Goal: Information Seeking & Learning: Learn about a topic

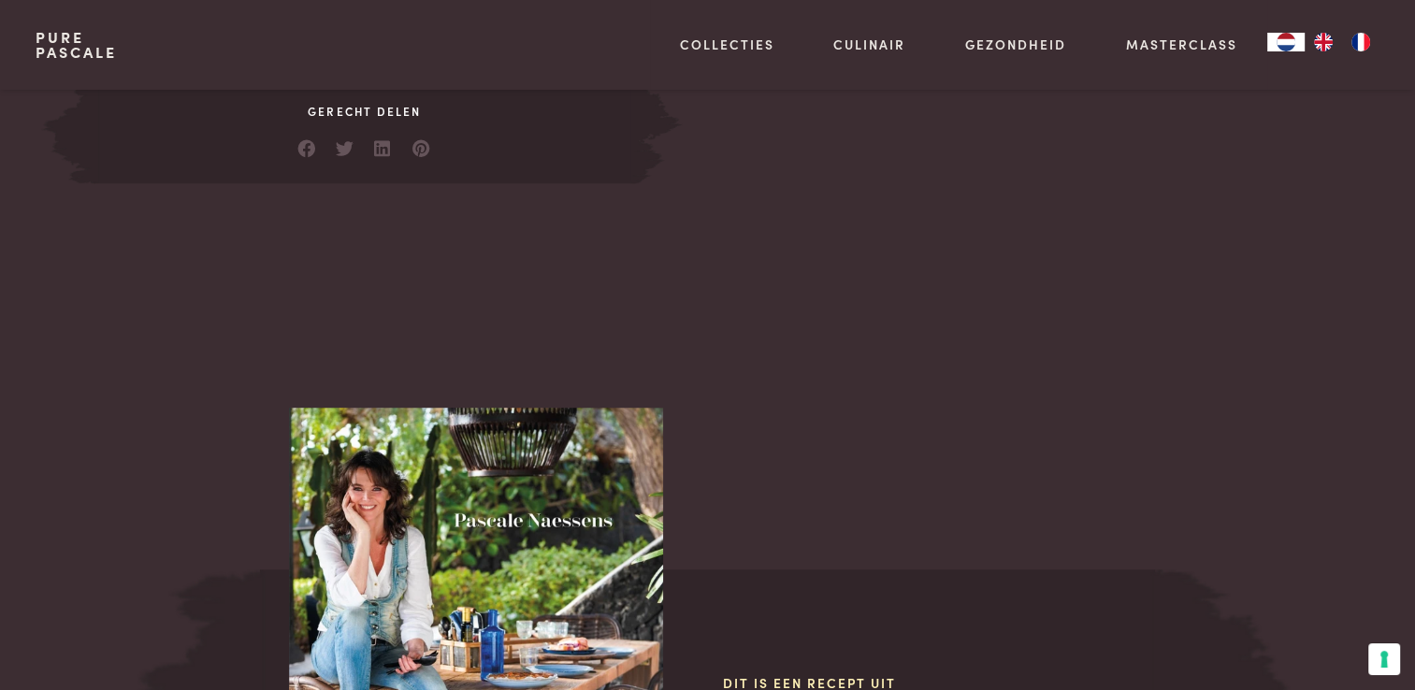
scroll to position [1497, 0]
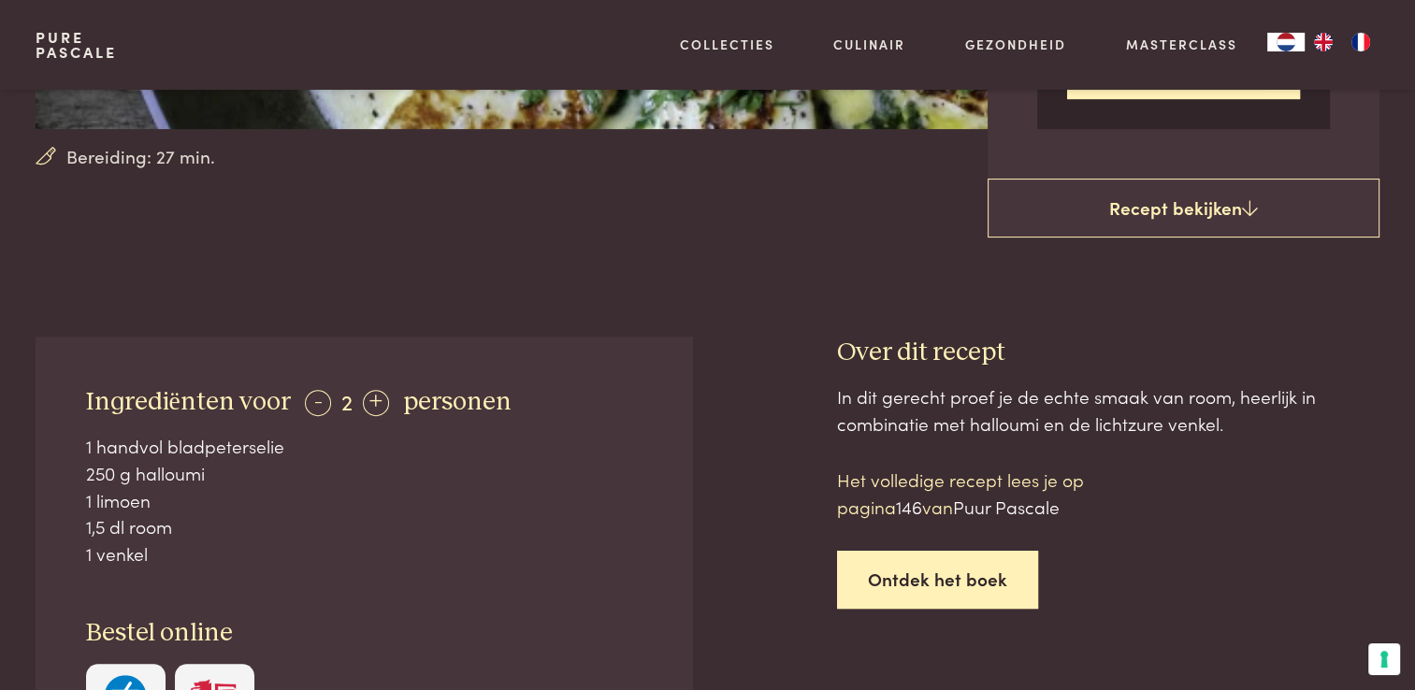
click at [928, 575] on link "Ontdek het boek" at bounding box center [937, 580] width 201 height 59
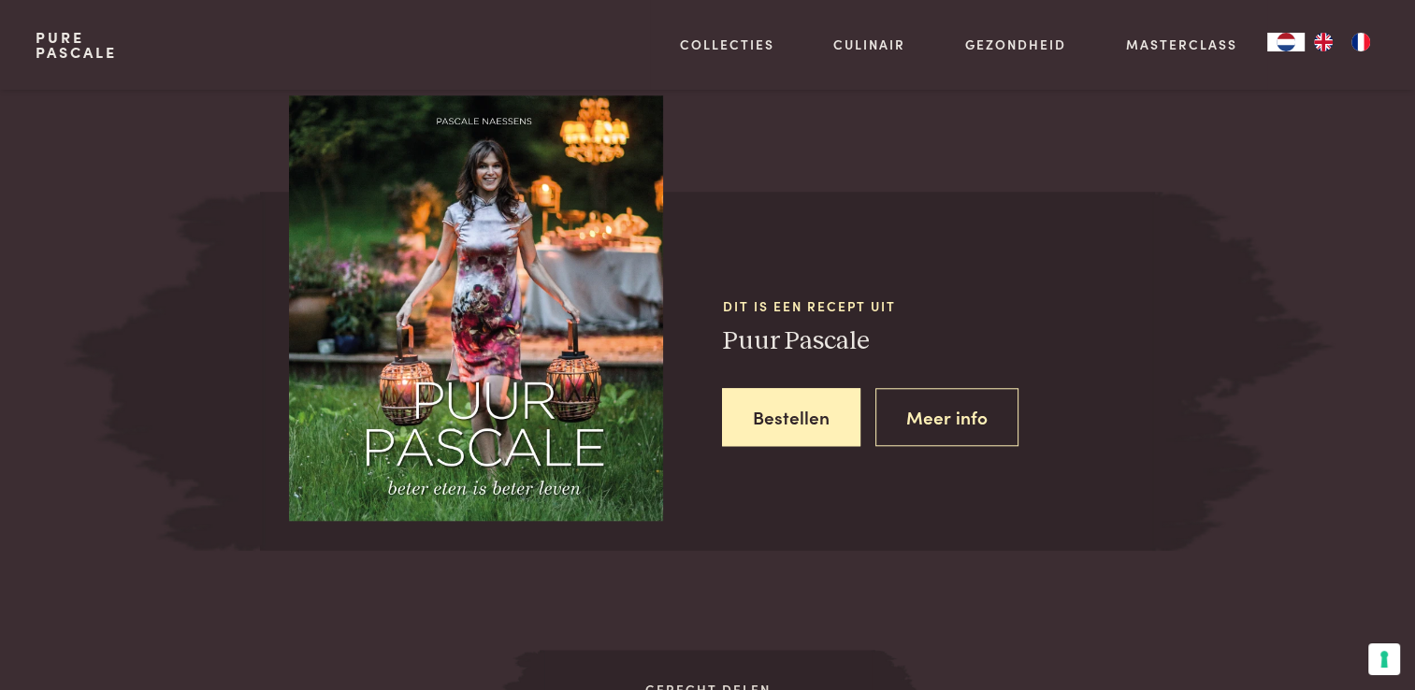
scroll to position [1677, 0]
